Goal: Check status: Check status

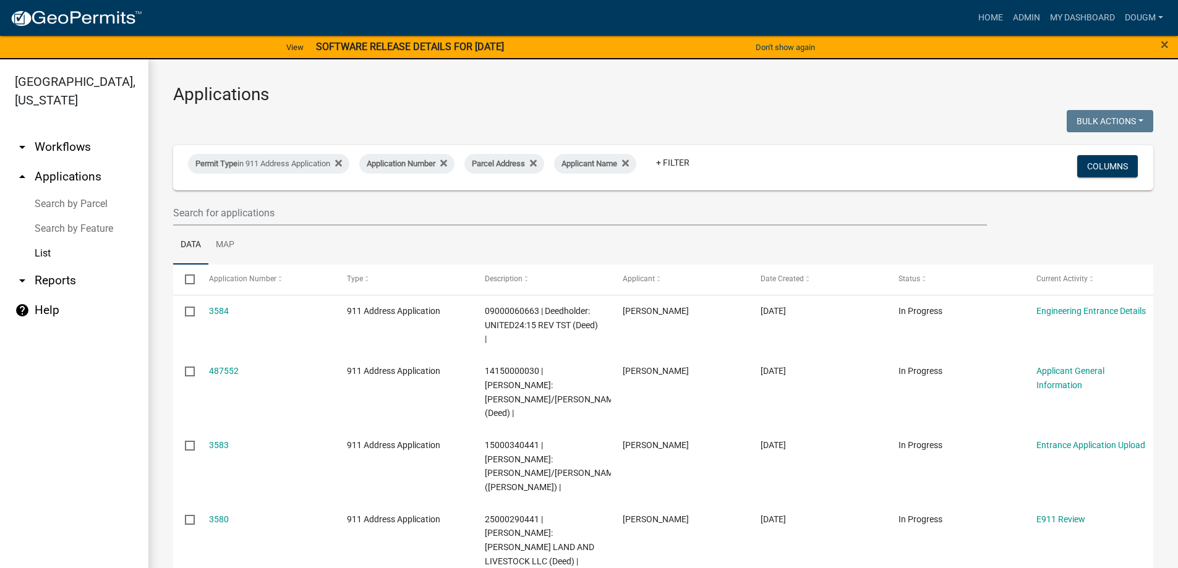
select select "3: 100"
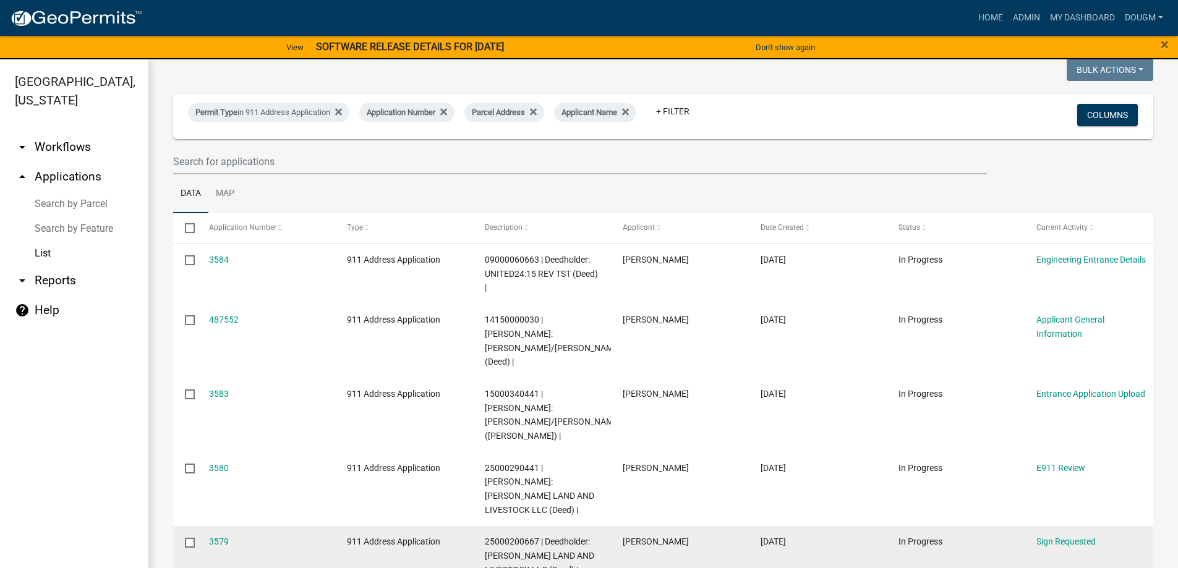
scroll to position [124, 0]
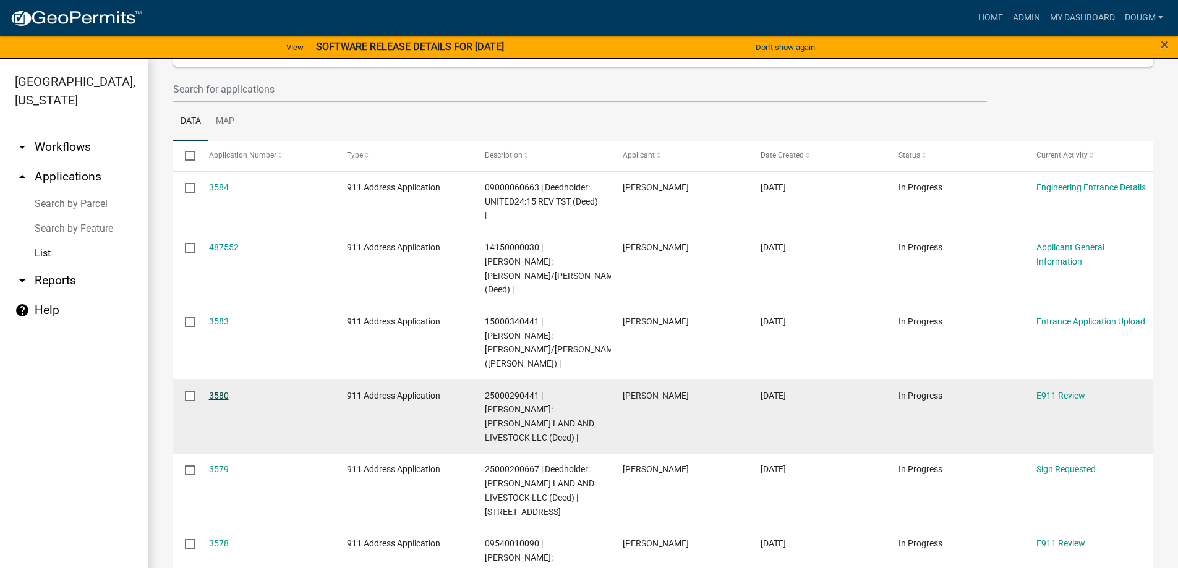
click at [221, 391] on link "3580" at bounding box center [219, 396] width 20 height 10
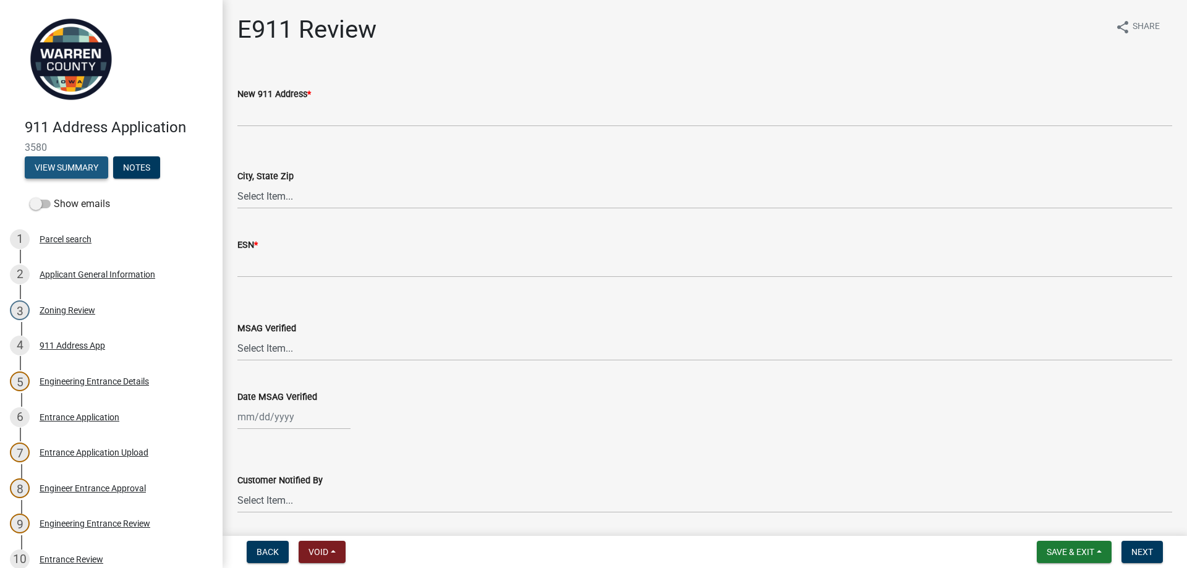
click at [66, 168] on button "View Summary" at bounding box center [66, 167] width 83 height 22
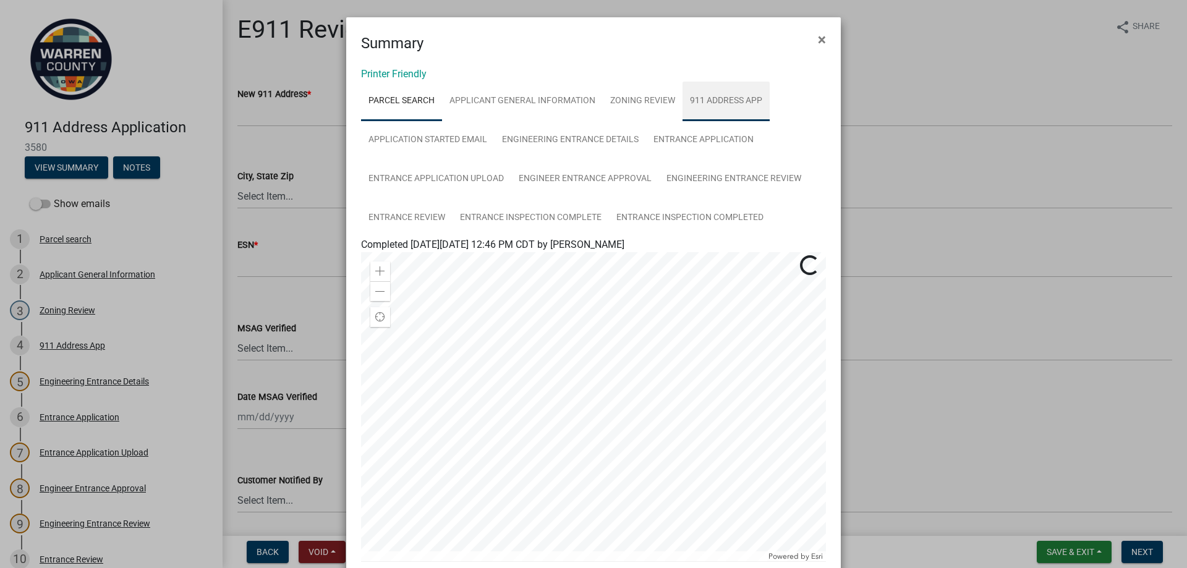
click at [740, 94] on link "911 Address App" at bounding box center [726, 102] width 87 height 40
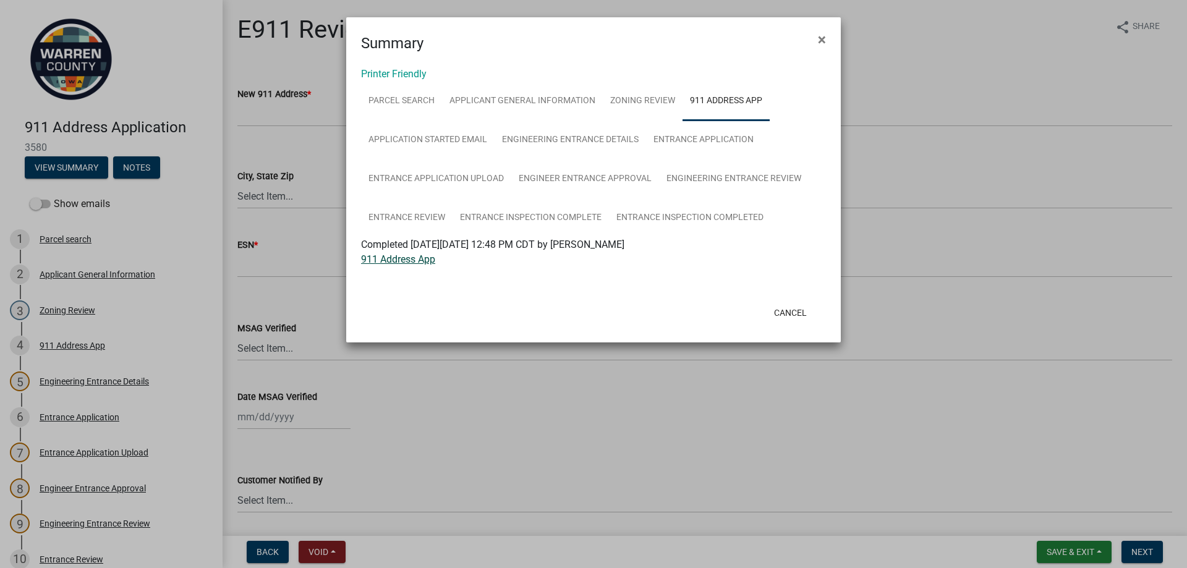
click at [404, 263] on link "911 Address App" at bounding box center [398, 260] width 74 height 12
click at [780, 309] on button "Cancel" at bounding box center [790, 313] width 53 height 22
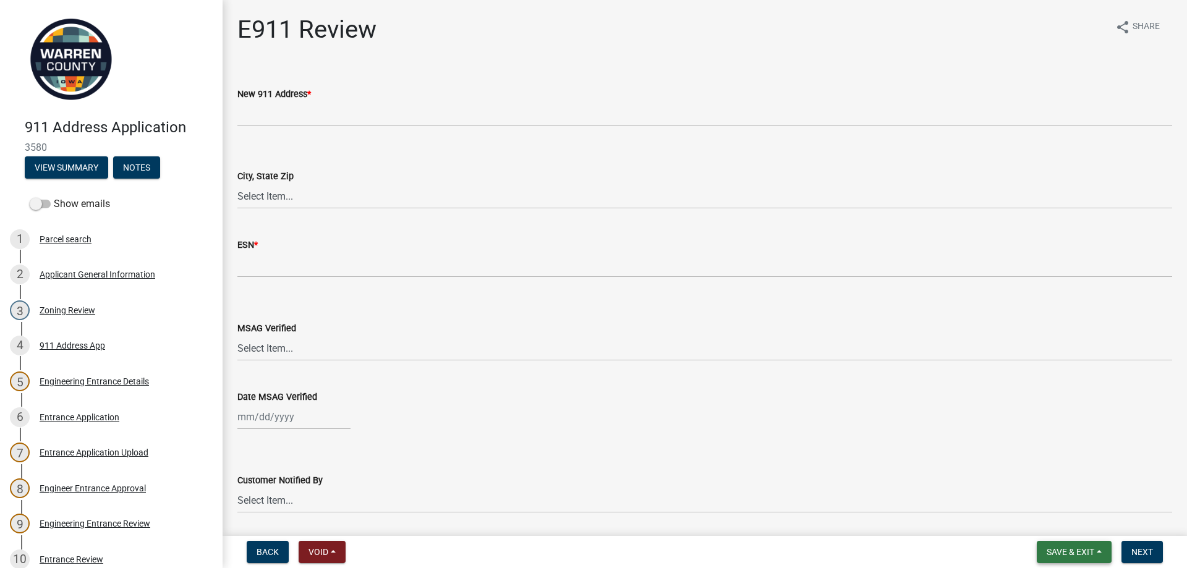
click at [1066, 547] on span "Save & Exit" at bounding box center [1071, 552] width 48 height 10
click at [1056, 524] on button "Save & Exit" at bounding box center [1062, 520] width 99 height 30
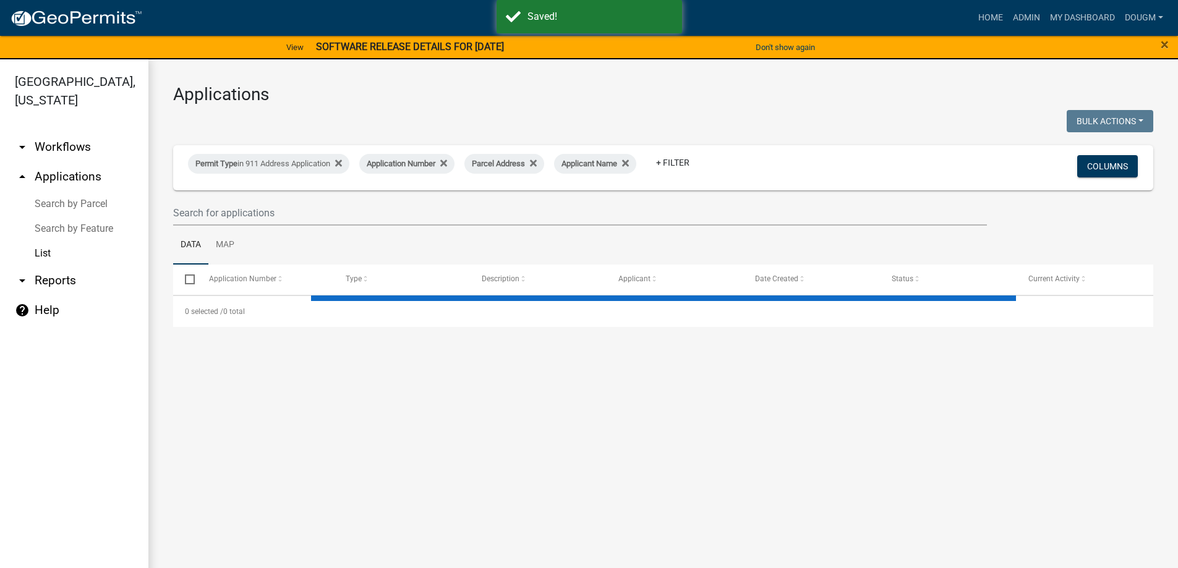
select select "3: 100"
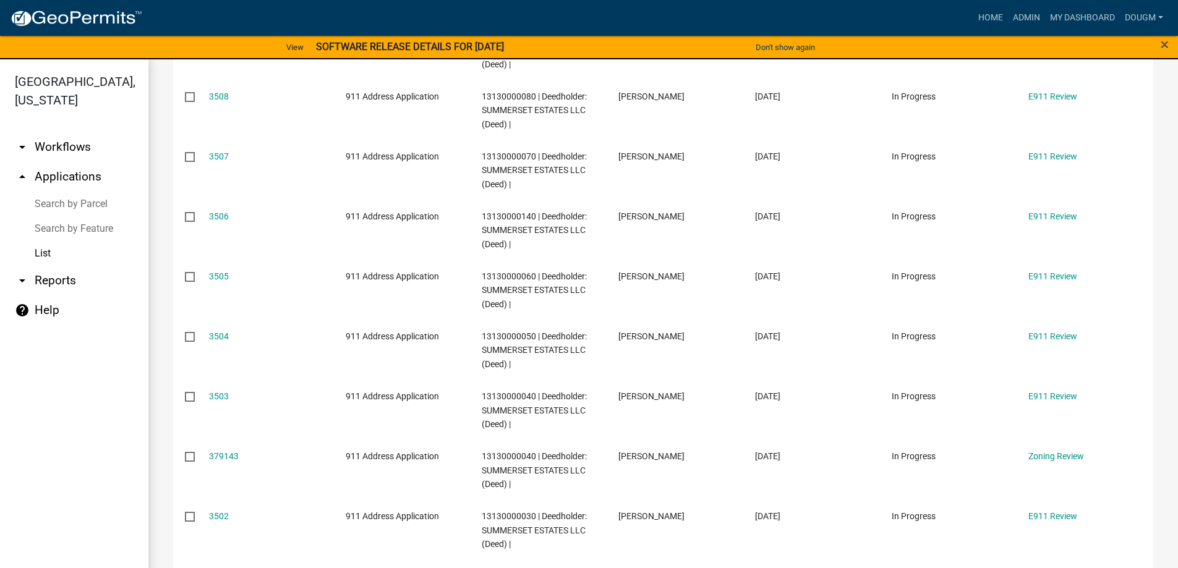
scroll to position [5714, 0]
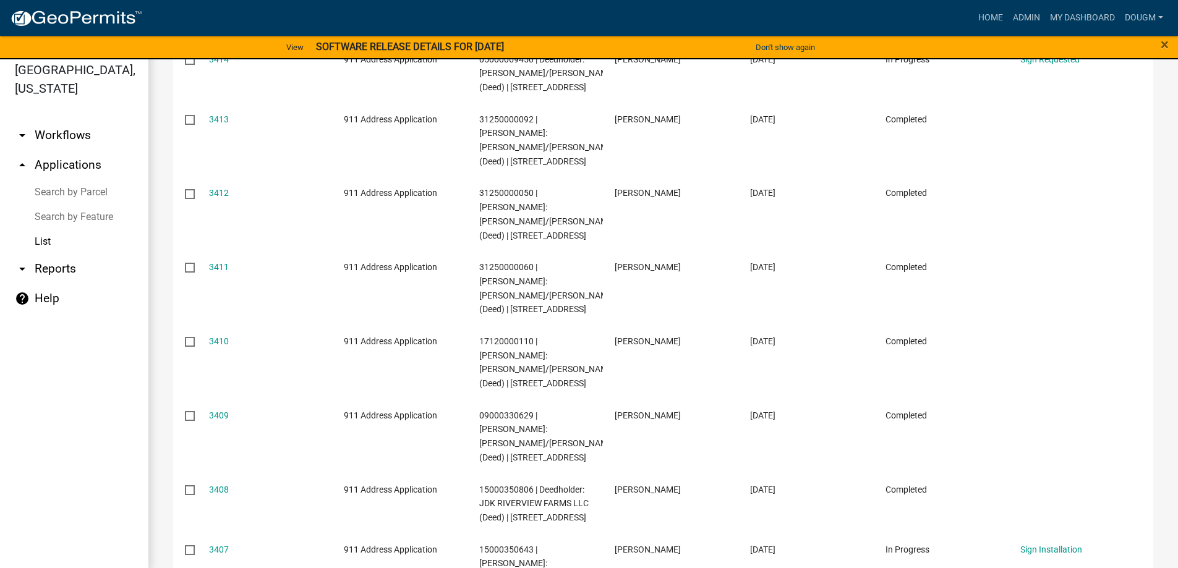
scroll to position [15, 0]
